Goal: Information Seeking & Learning: Learn about a topic

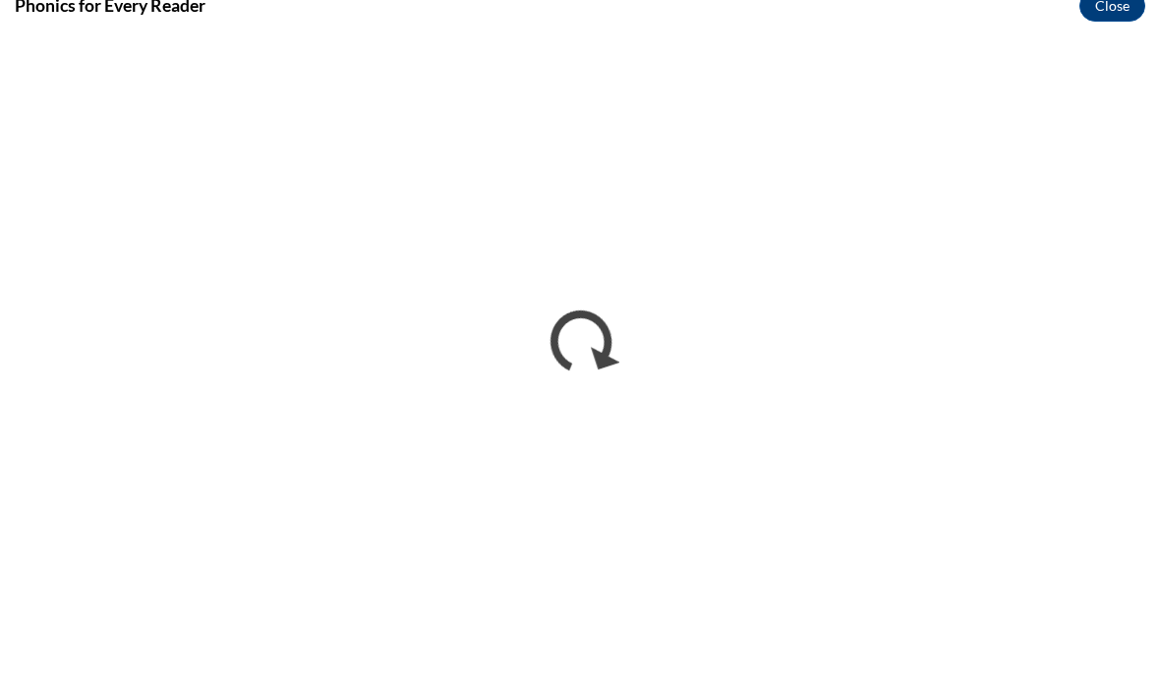
click at [1115, 7] on button "Close" at bounding box center [1112, 22] width 66 height 31
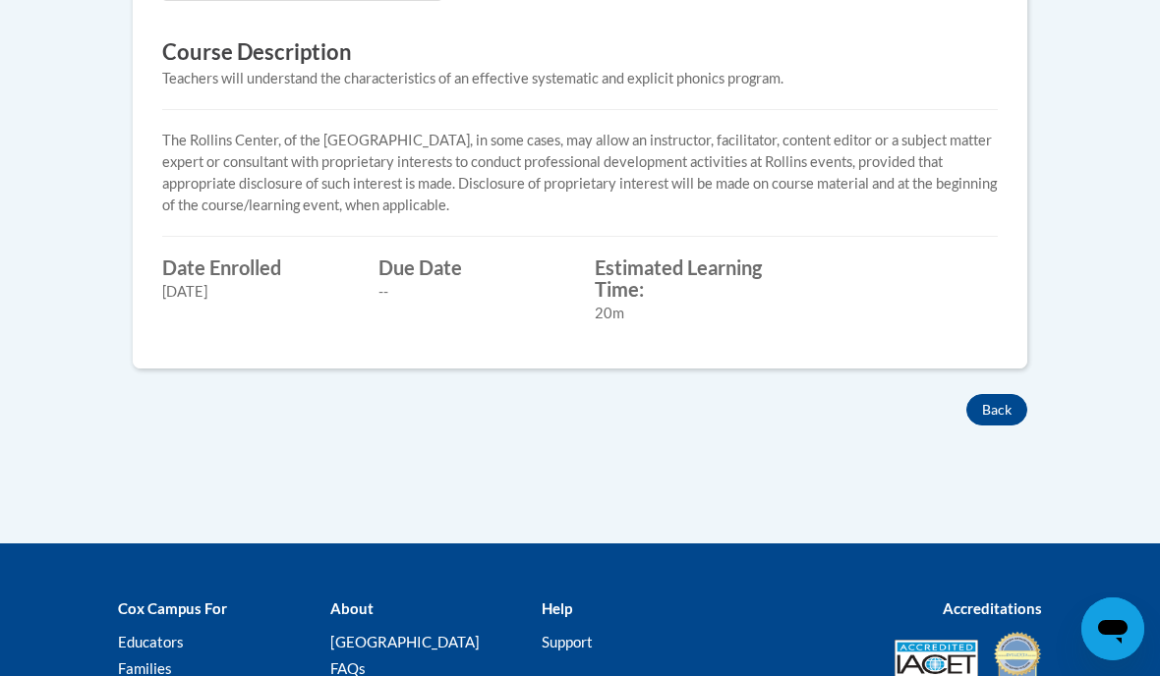
scroll to position [733, 0]
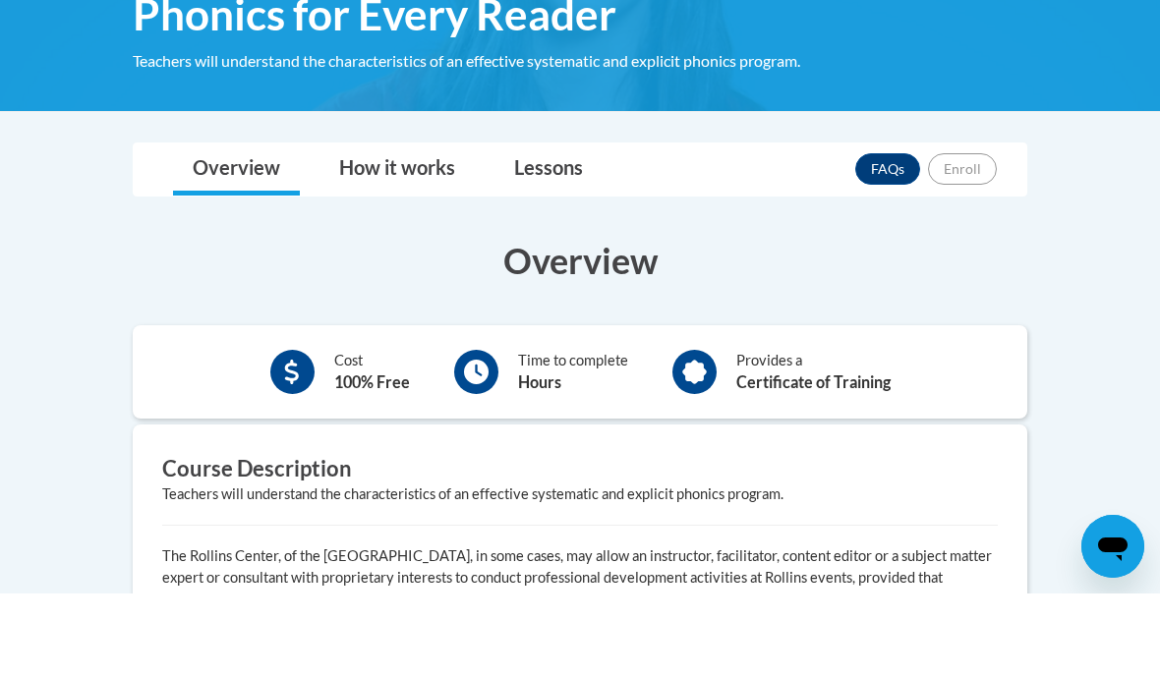
scroll to position [261, 0]
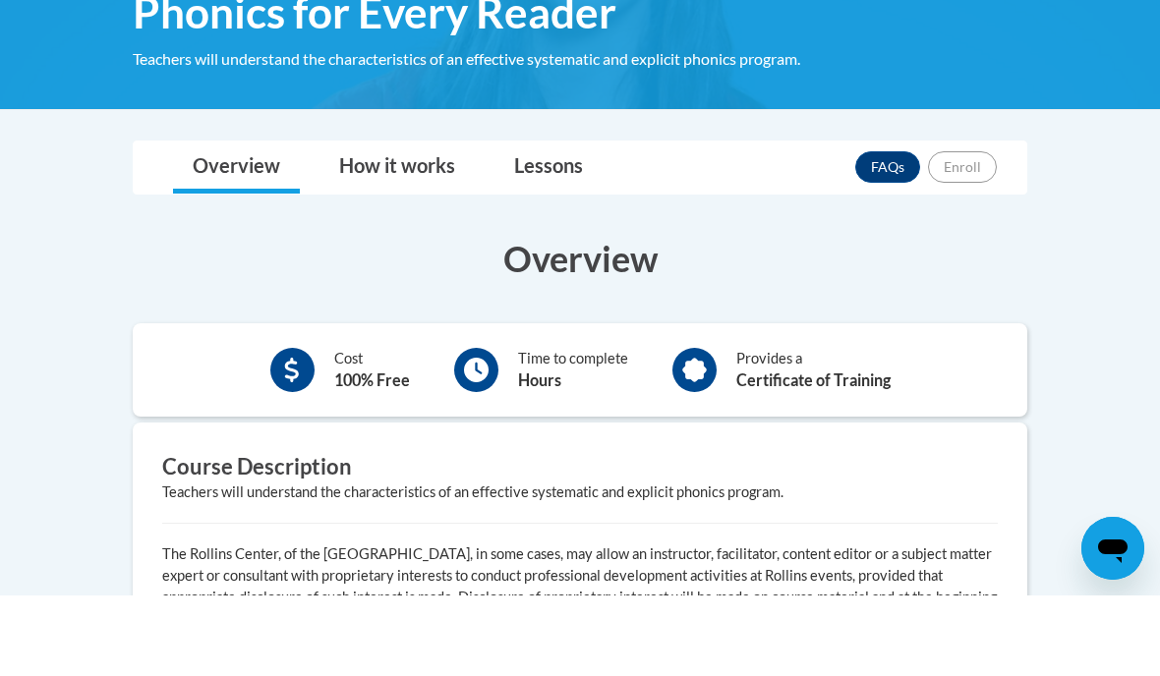
click at [837, 451] on b "Certificate of Training" at bounding box center [813, 460] width 154 height 19
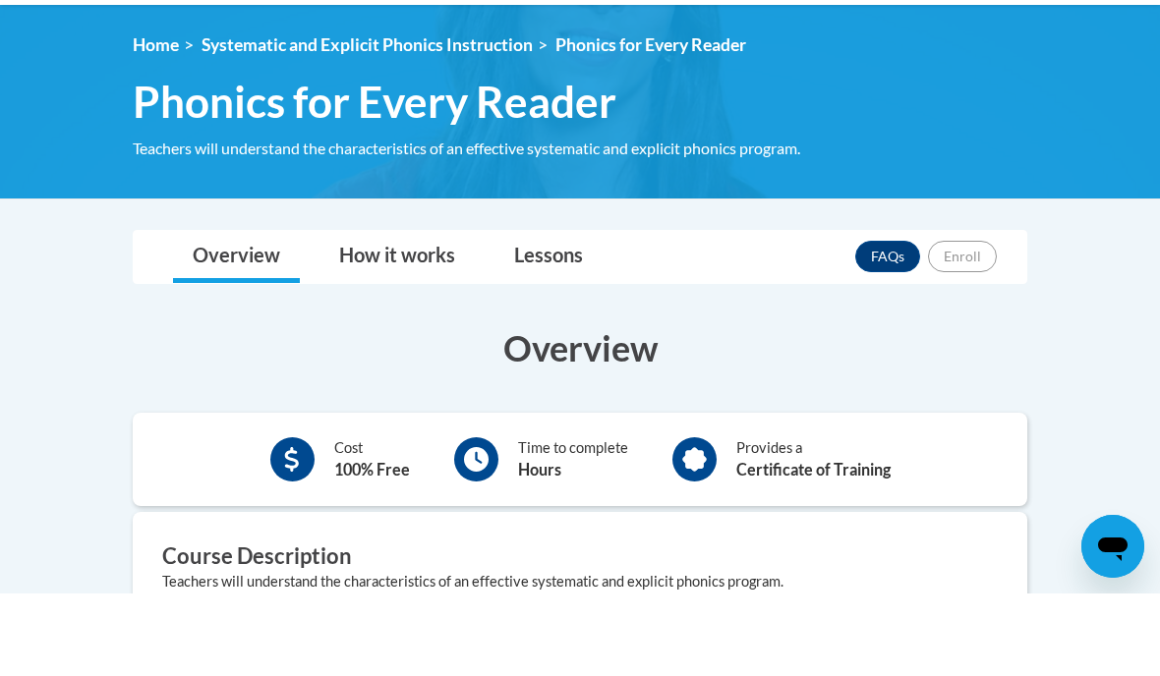
scroll to position [175, 0]
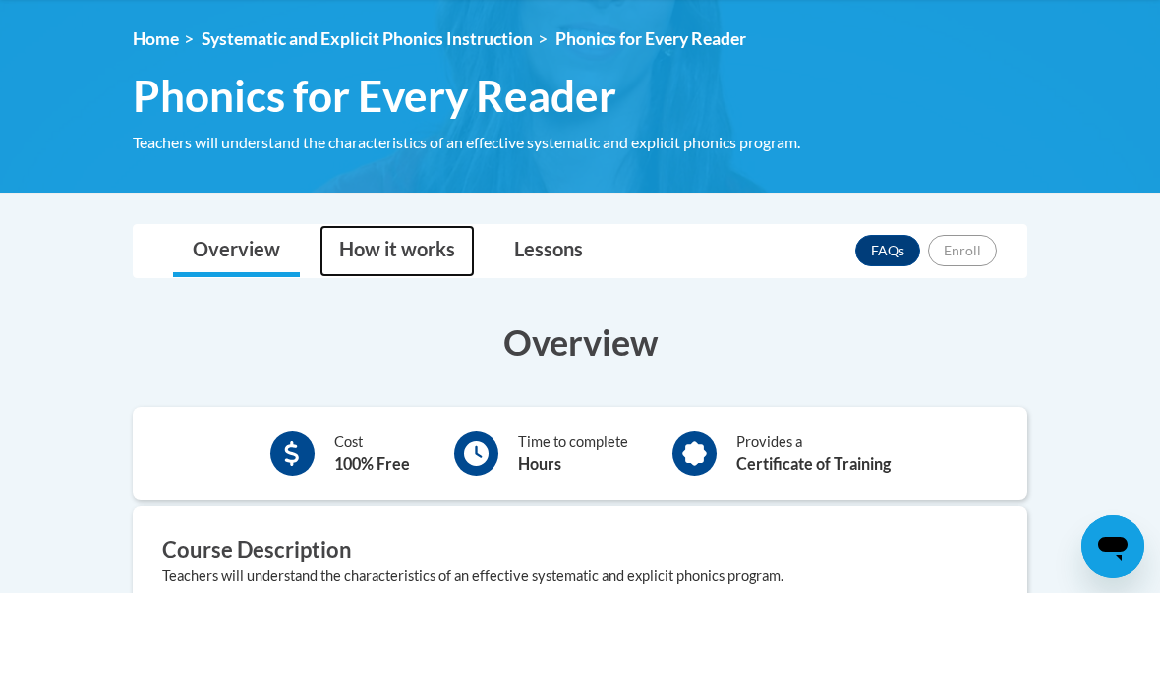
click at [434, 308] on link "How it works" at bounding box center [396, 334] width 155 height 52
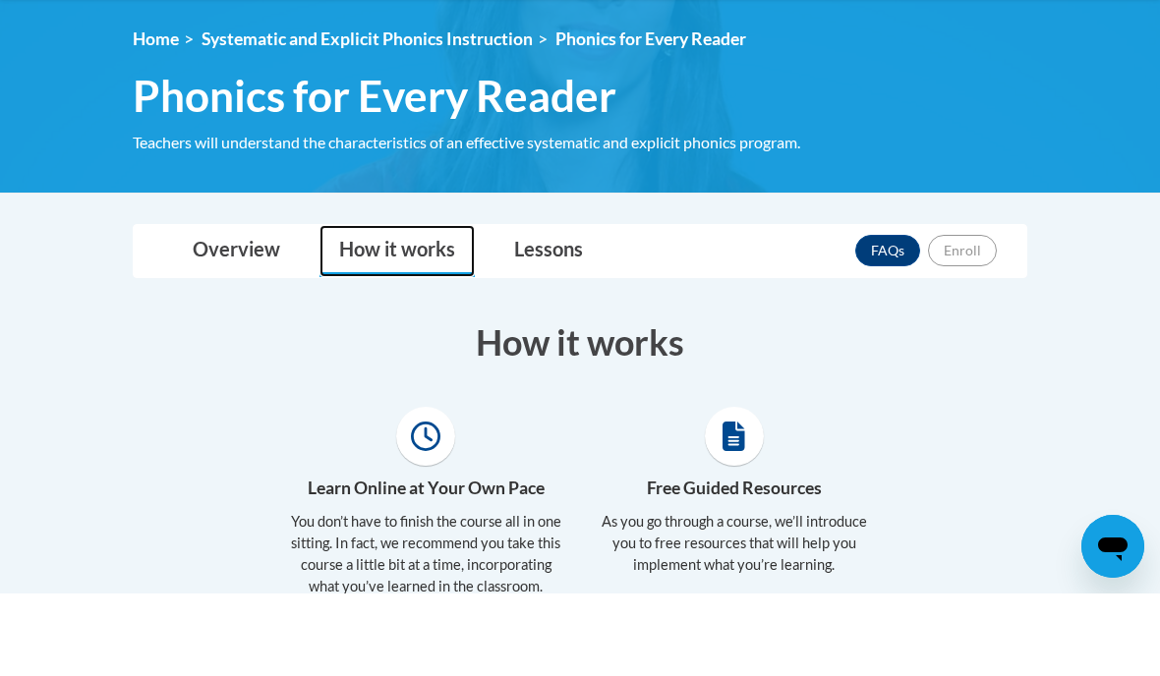
click at [558, 308] on link "Lessons" at bounding box center [548, 334] width 108 height 52
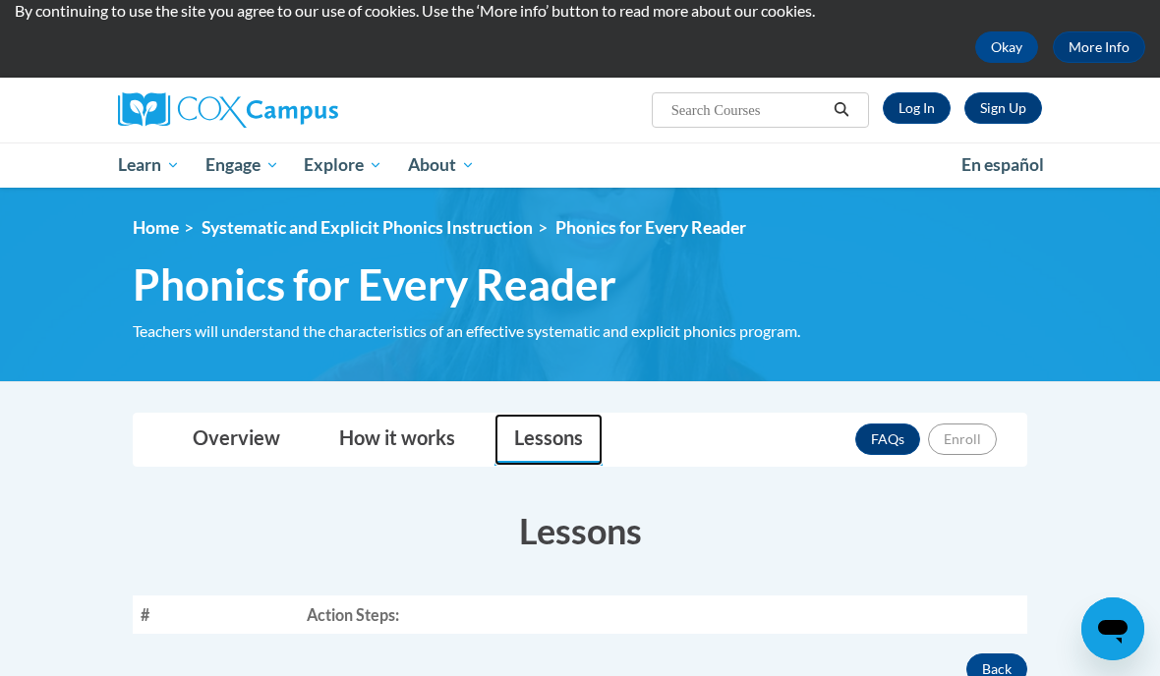
scroll to position [0, 0]
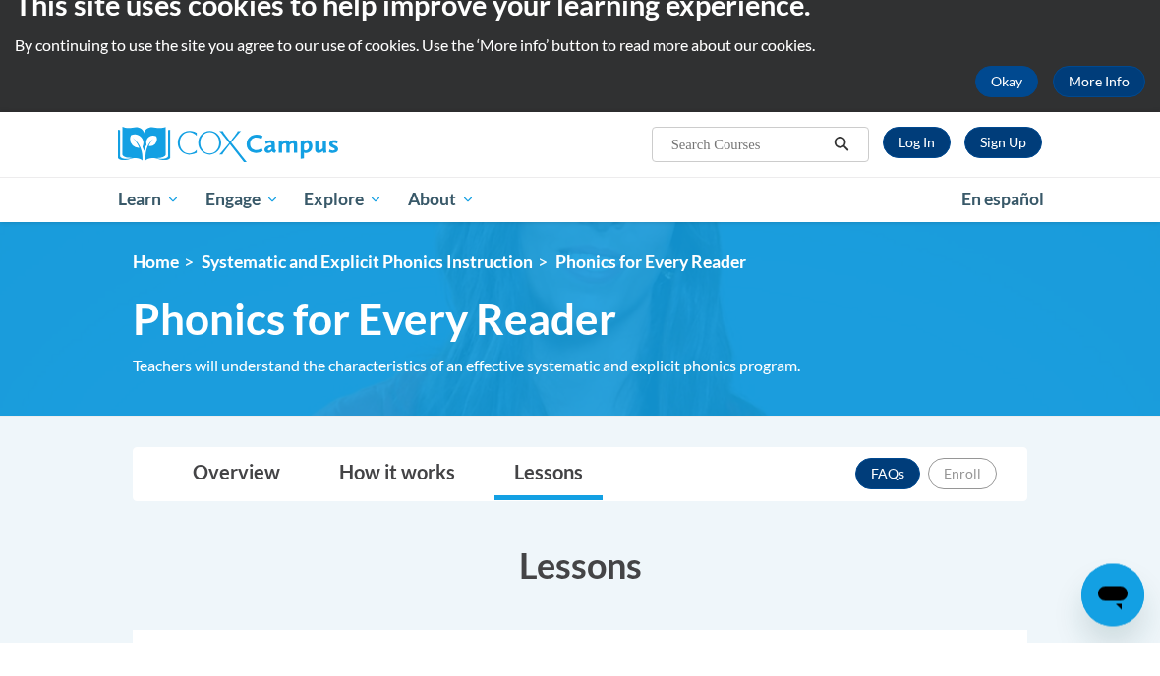
click at [918, 161] on link "Log In" at bounding box center [917, 176] width 68 height 31
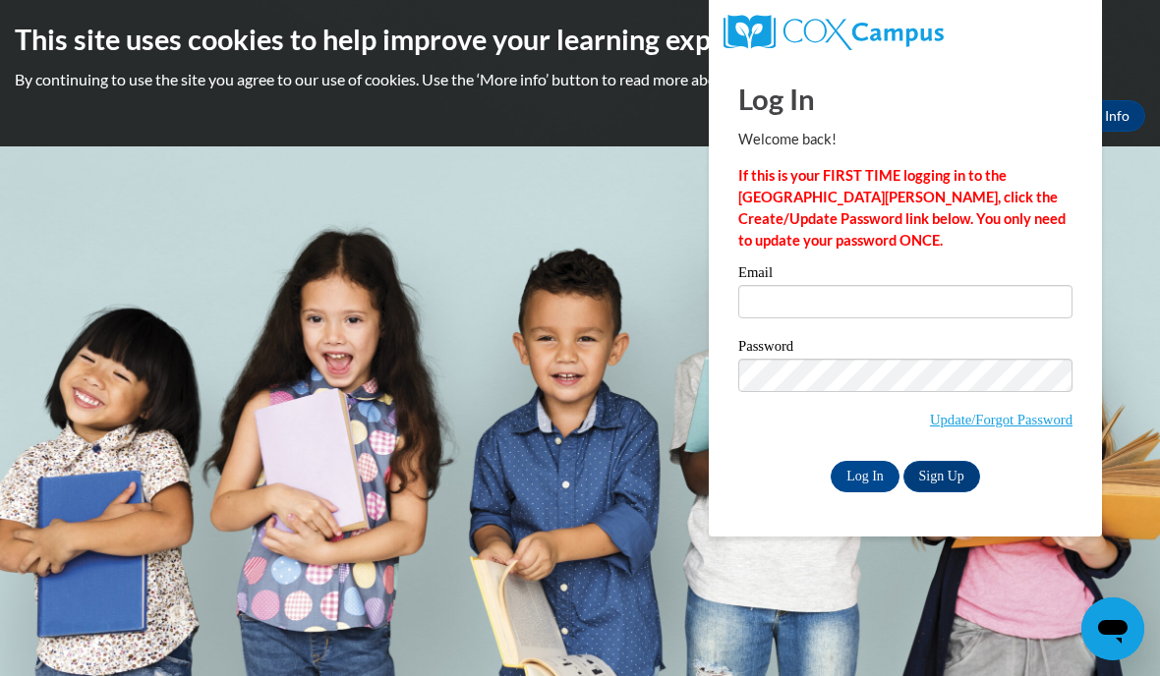
click at [853, 296] on input "Email" at bounding box center [905, 301] width 334 height 33
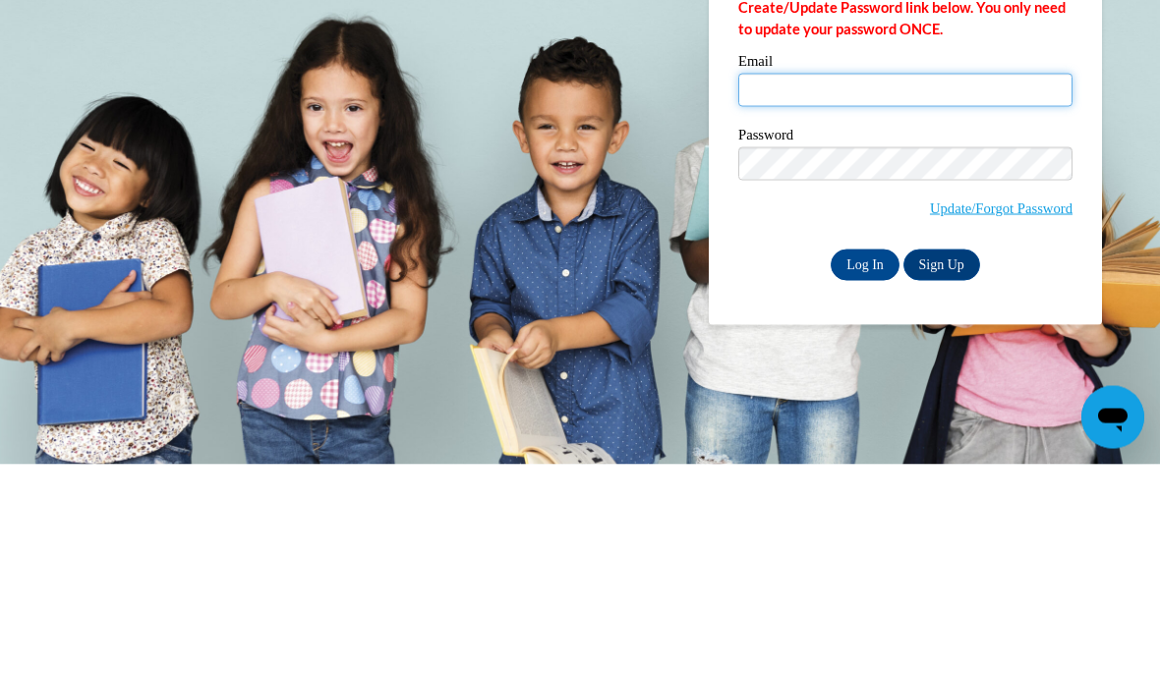
type input "letitiaanderson@gmail.com"
click at [865, 461] on input "Log In" at bounding box center [865, 476] width 69 height 31
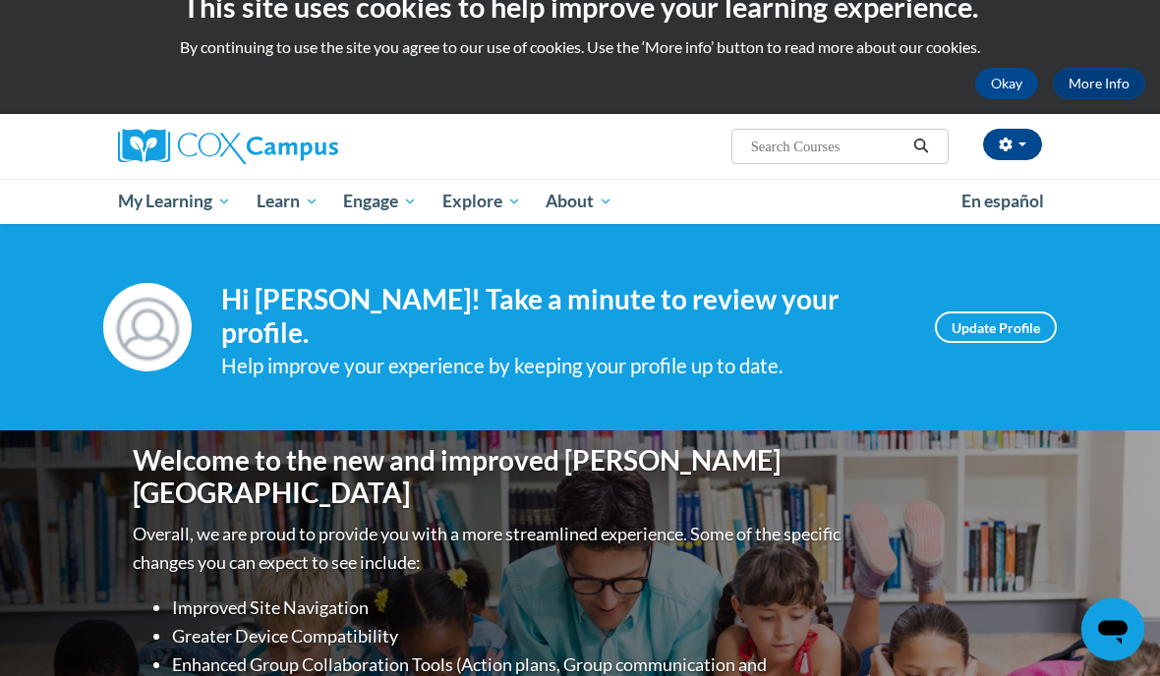
scroll to position [31, 0]
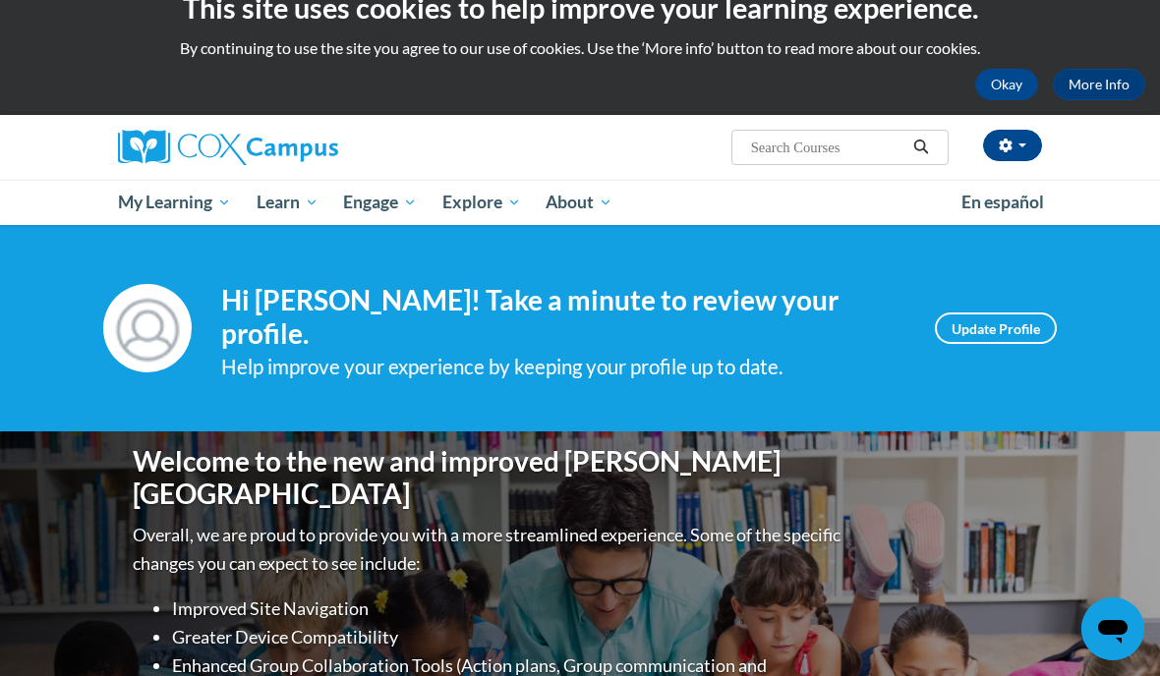
click at [0, 0] on span "Certificates" at bounding box center [0, 0] width 0 height 0
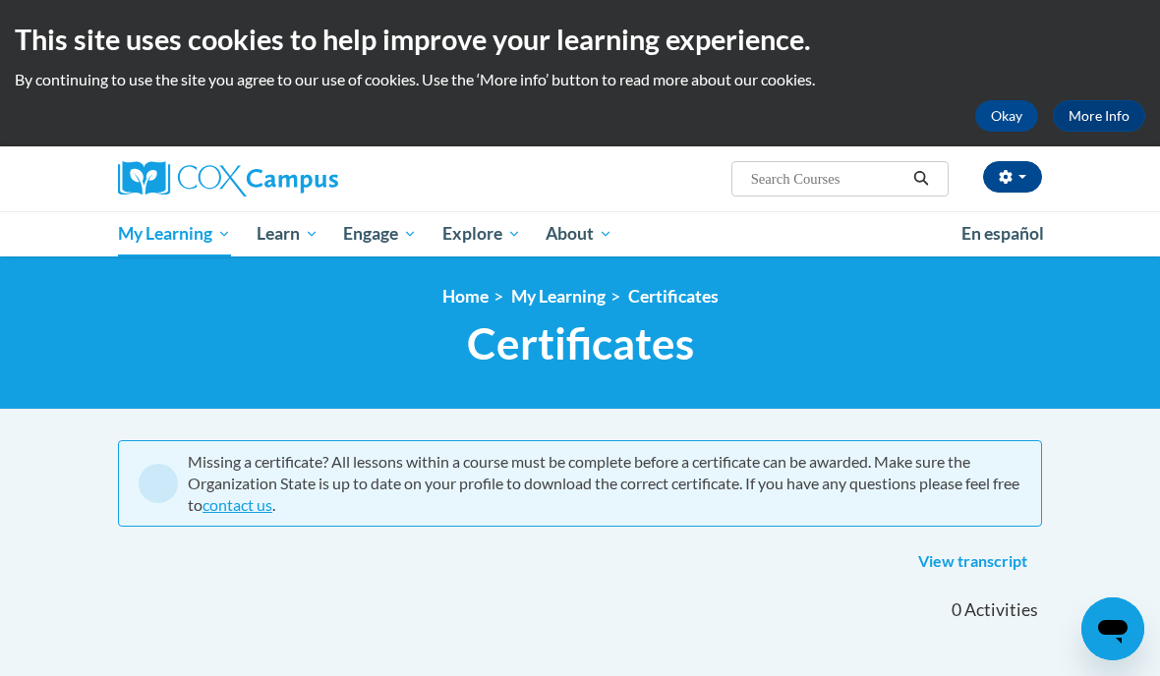
click at [0, 0] on span "My Course Progress" at bounding box center [0, 0] width 0 height 0
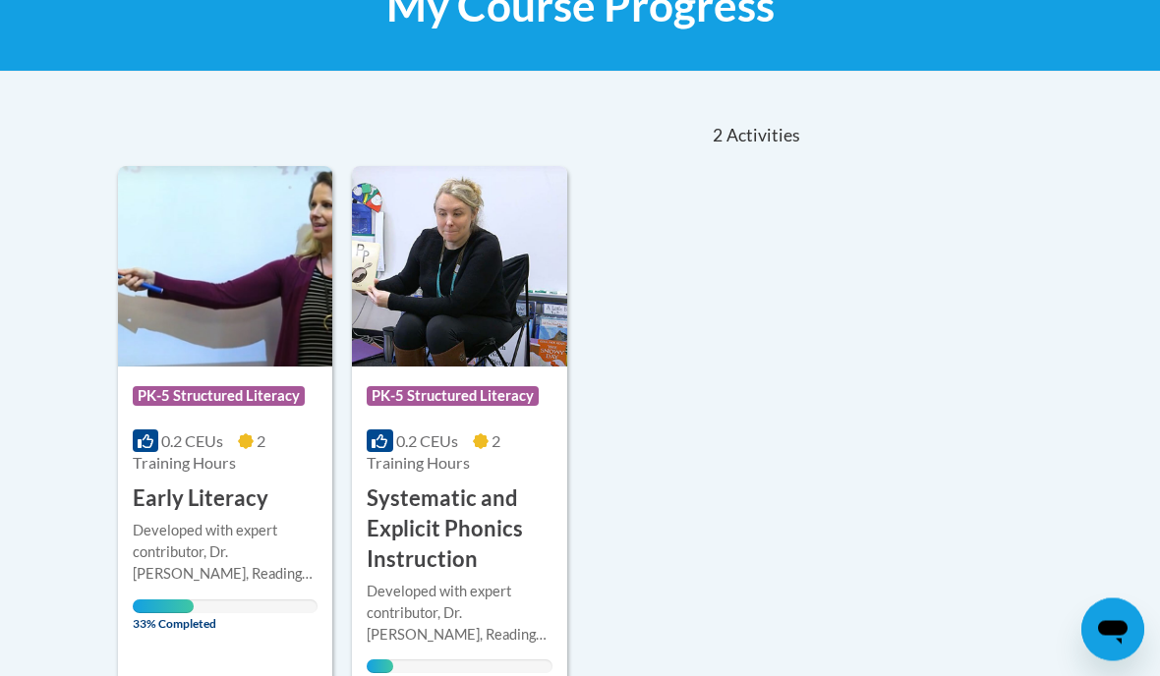
scroll to position [337, 0]
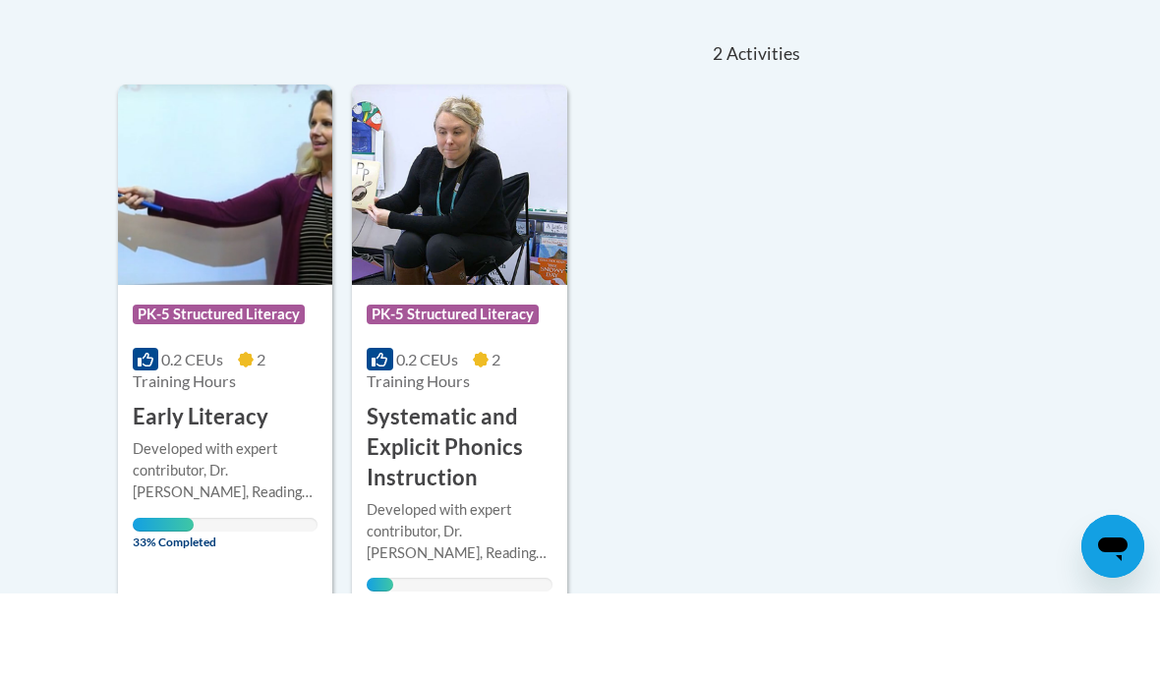
click at [461, 485] on h3 "Systematic and Explicit Phonics Instruction" at bounding box center [459, 530] width 185 height 90
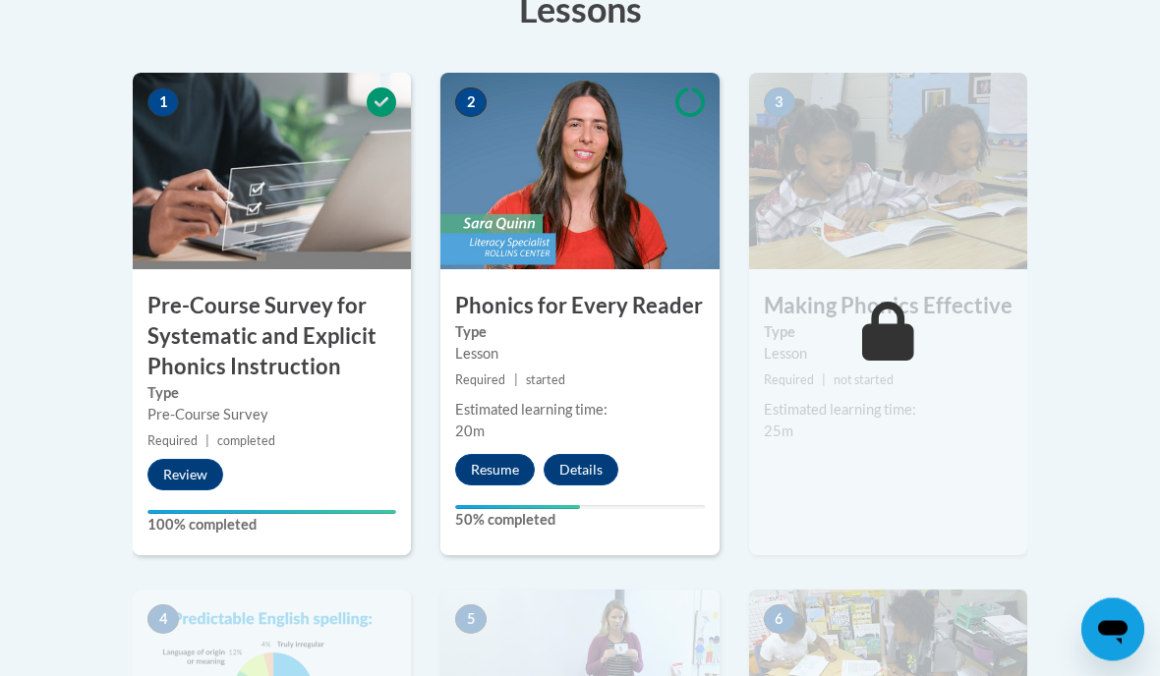
scroll to position [630, 0]
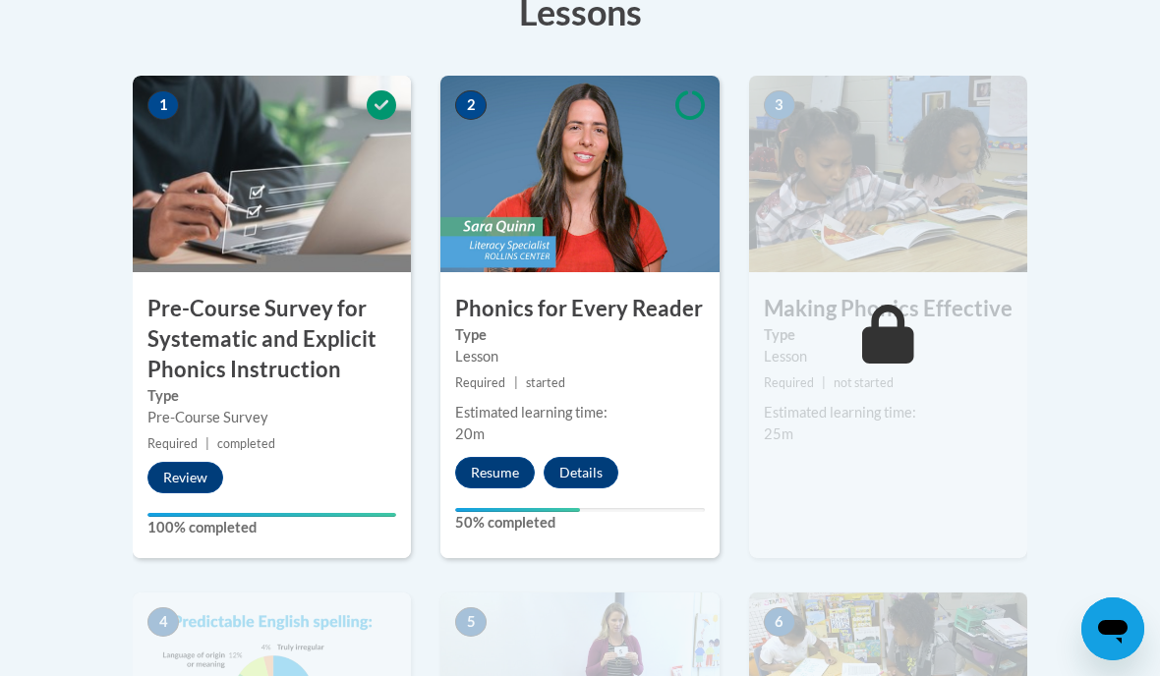
click at [493, 472] on button "Resume" at bounding box center [495, 472] width 80 height 31
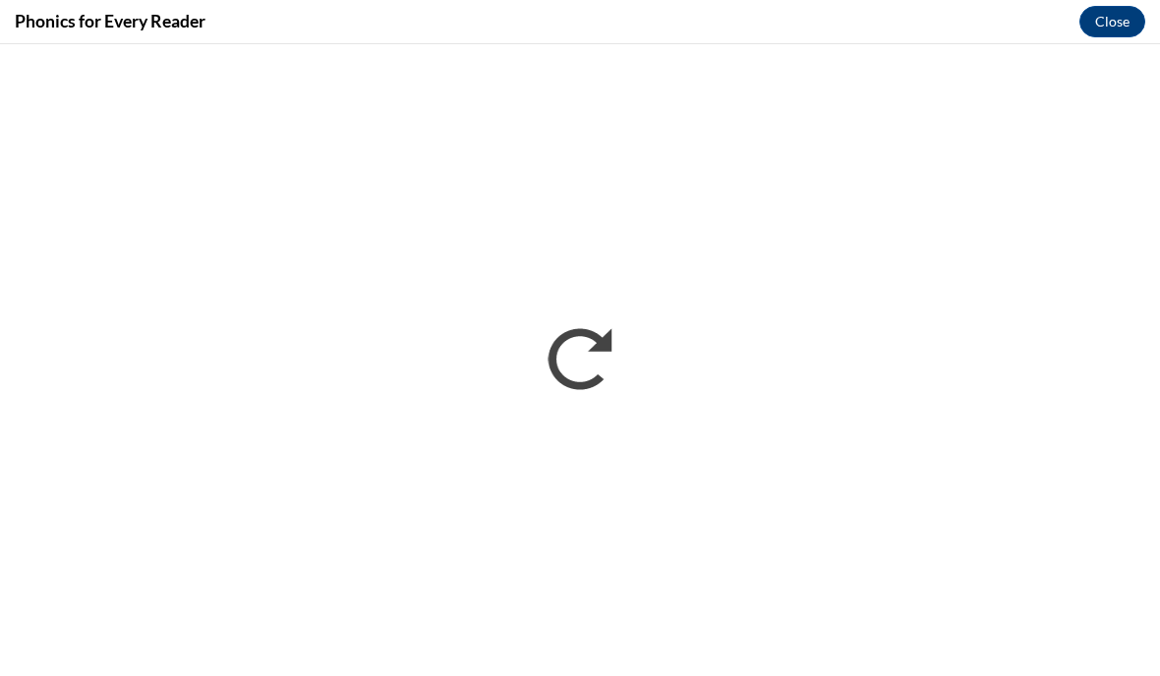
scroll to position [0, 0]
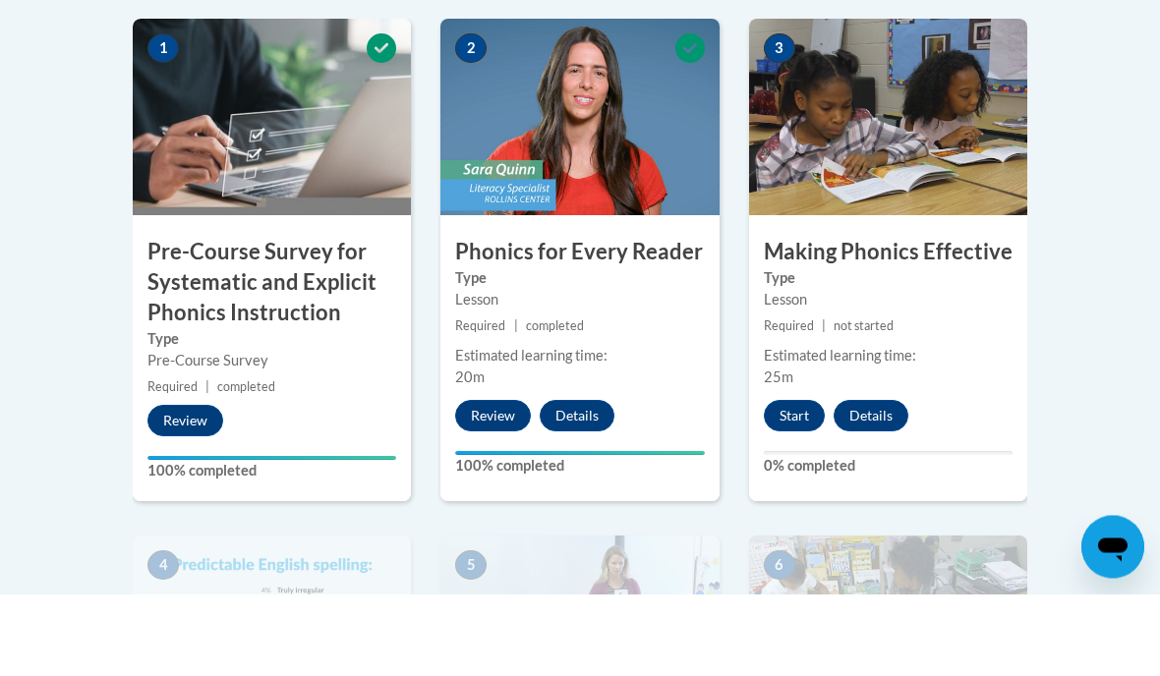
scroll to position [625, 0]
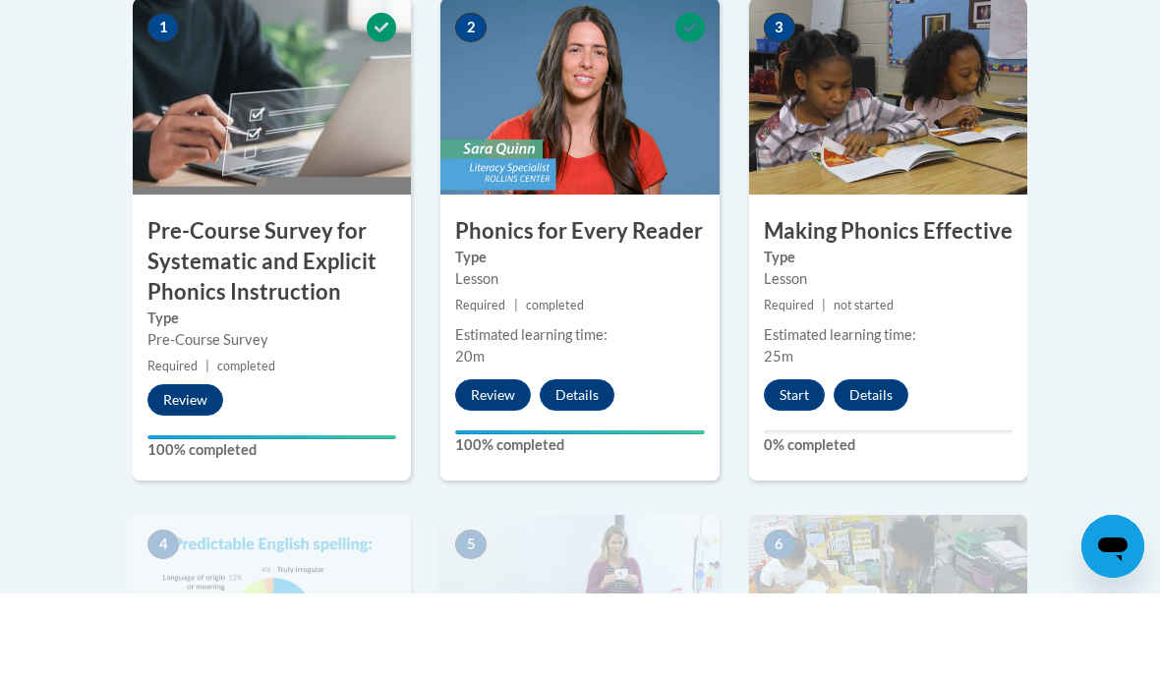
click at [795, 462] on button "Start" at bounding box center [794, 477] width 61 height 31
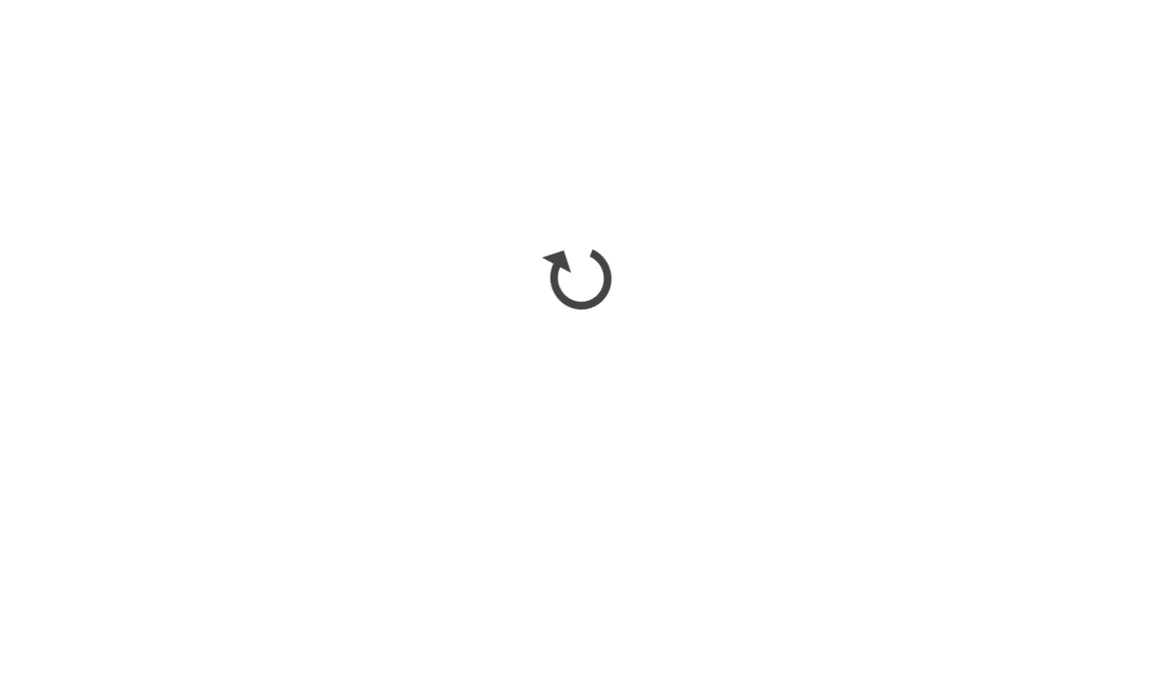
scroll to position [0, 0]
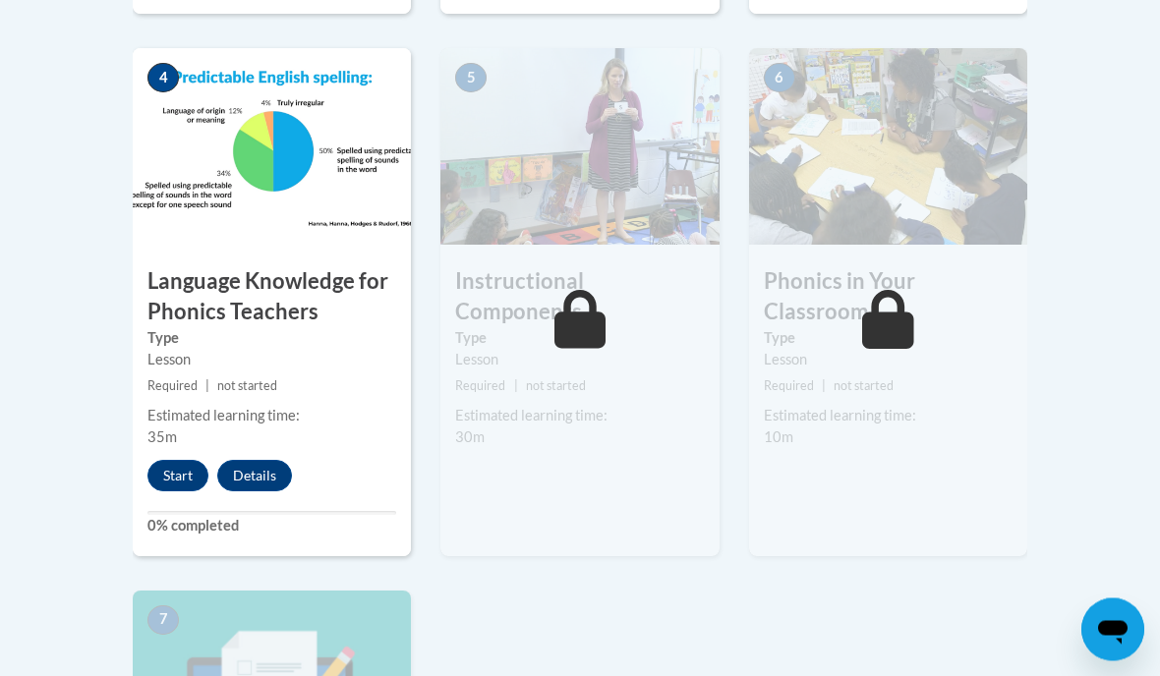
scroll to position [1141, 0]
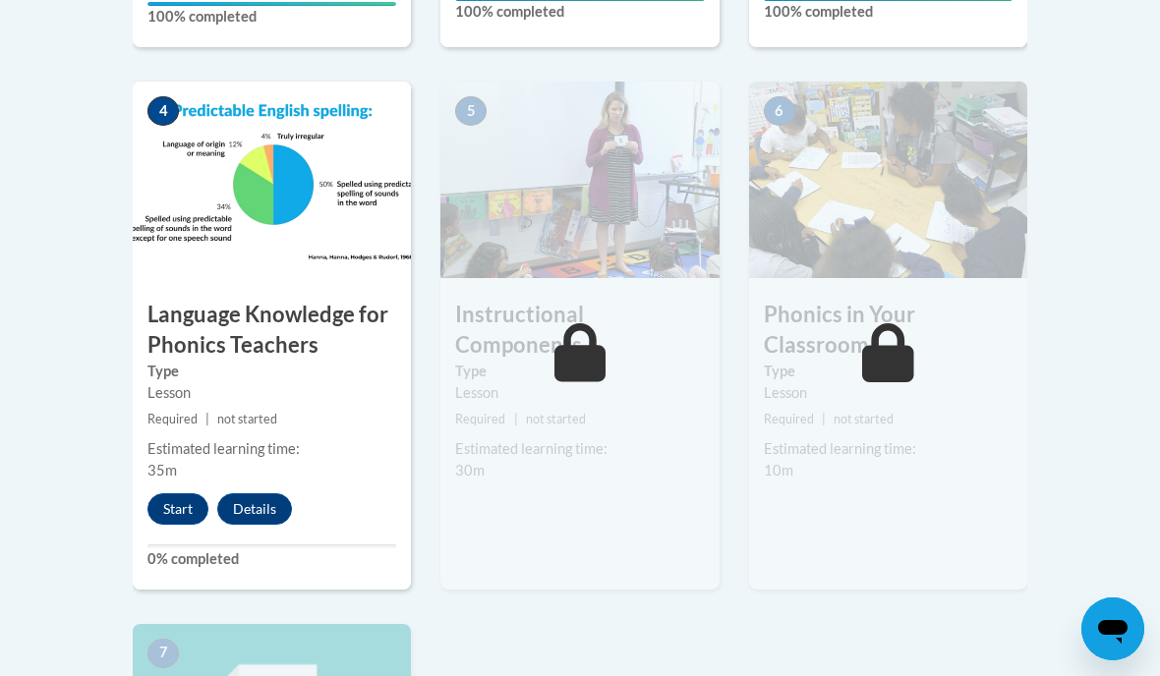
click at [178, 493] on button "Start" at bounding box center [177, 508] width 61 height 31
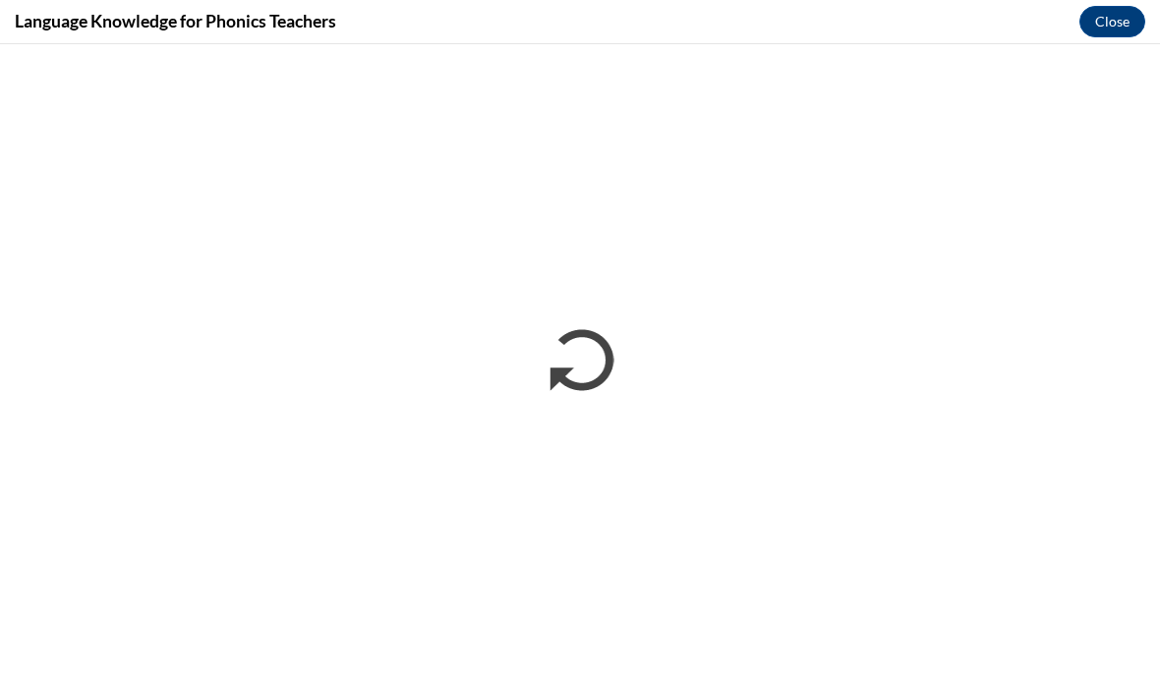
scroll to position [0, 0]
